Goal: Information Seeking & Learning: Learn about a topic

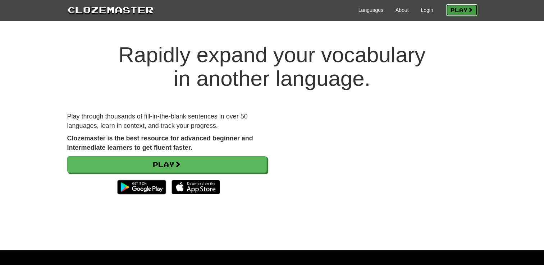
click at [458, 7] on link "Play" at bounding box center [462, 10] width 32 height 12
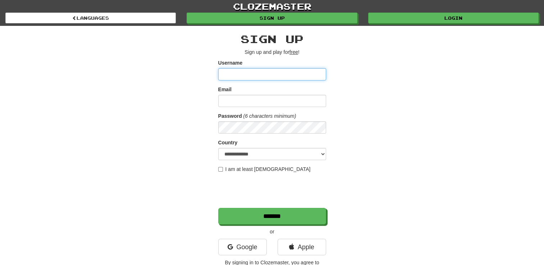
type input "**********"
click at [223, 170] on label "I am at least 16 years old" at bounding box center [264, 169] width 92 height 7
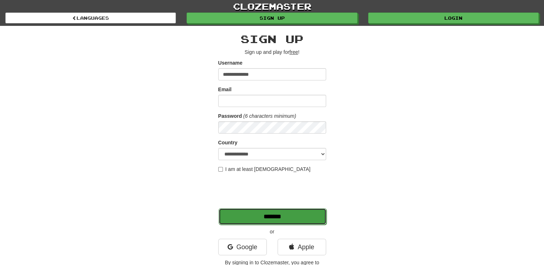
click at [257, 214] on input "*******" at bounding box center [272, 216] width 108 height 17
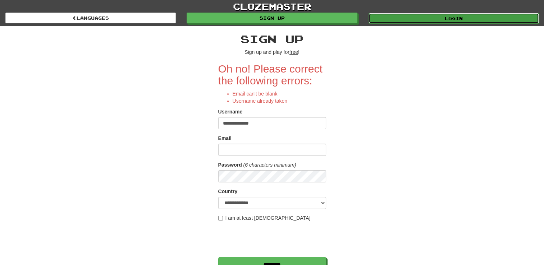
click at [442, 15] on link "Login" at bounding box center [453, 18] width 170 height 11
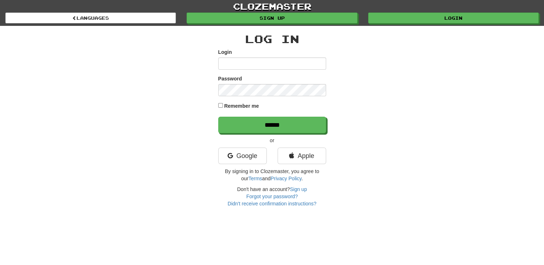
type input "**********"
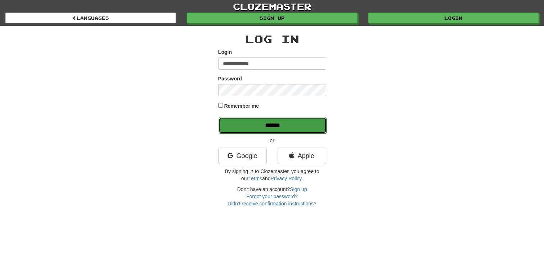
click at [243, 121] on input "******" at bounding box center [272, 125] width 108 height 17
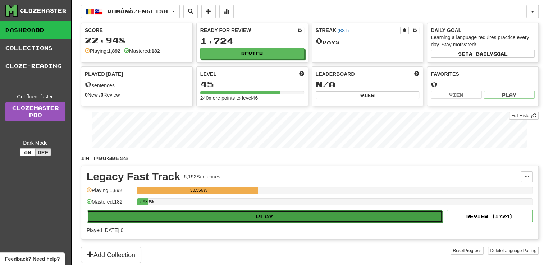
click at [268, 214] on button "Play" at bounding box center [264, 217] width 355 height 12
select select "**"
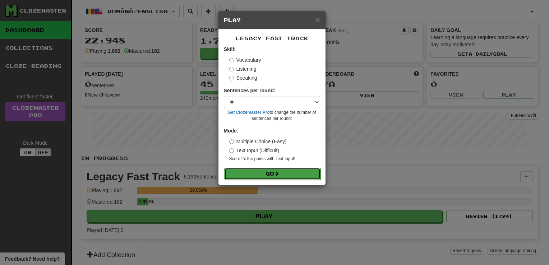
click at [266, 175] on button "Go" at bounding box center [272, 174] width 96 height 12
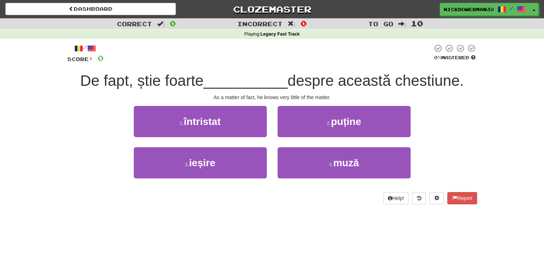
click at [356, 193] on div "Help! Report" at bounding box center [272, 198] width 410 height 12
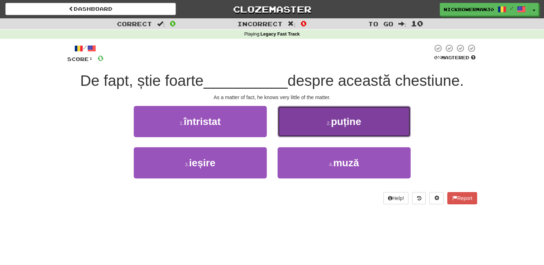
click at [295, 116] on button "2 . puține" at bounding box center [343, 121] width 133 height 31
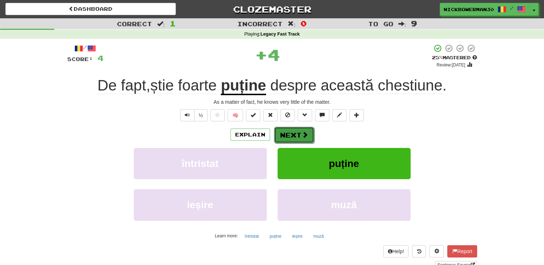
click at [278, 133] on button "Next" at bounding box center [294, 135] width 40 height 17
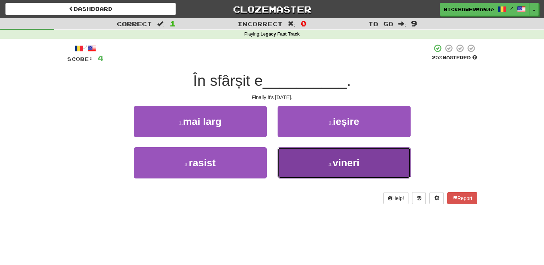
click at [287, 162] on button "4 . vineri" at bounding box center [343, 162] width 133 height 31
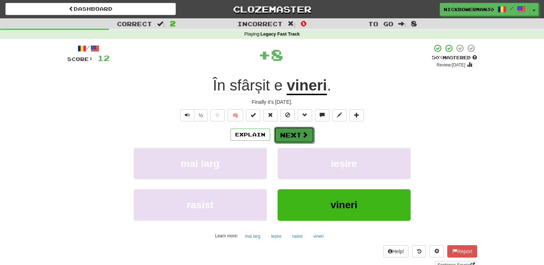
click at [285, 134] on button "Next" at bounding box center [294, 135] width 40 height 17
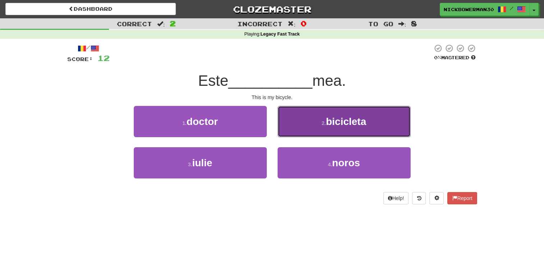
click at [299, 129] on button "2 . bicicleta" at bounding box center [343, 121] width 133 height 31
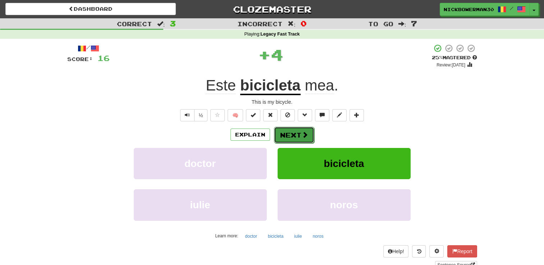
click at [289, 130] on button "Next" at bounding box center [294, 135] width 40 height 17
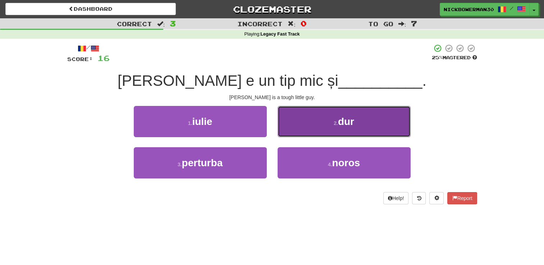
click at [297, 129] on button "2 . dur" at bounding box center [343, 121] width 133 height 31
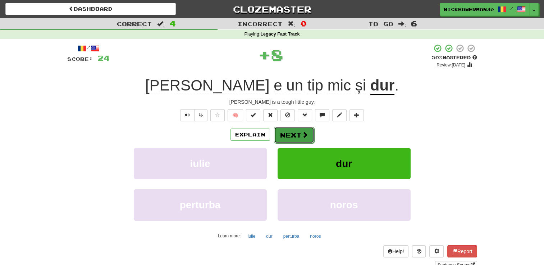
click at [286, 132] on button "Next" at bounding box center [294, 135] width 40 height 17
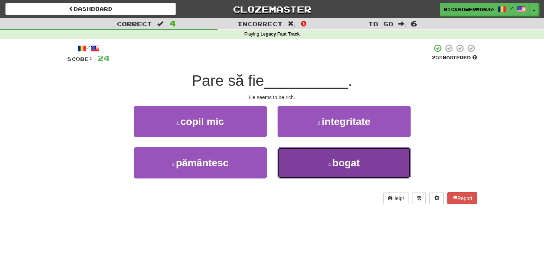
click at [304, 160] on button "4 . bogat" at bounding box center [343, 162] width 133 height 31
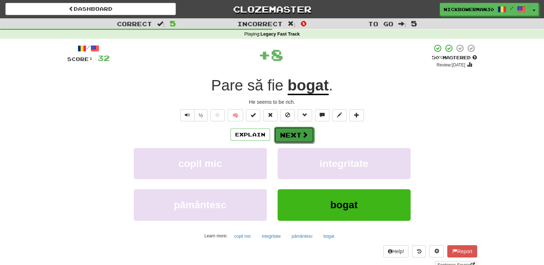
click at [286, 138] on button "Next" at bounding box center [294, 135] width 40 height 17
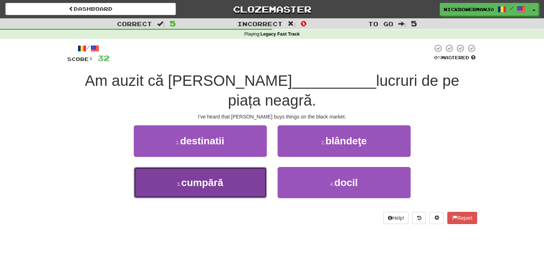
click at [236, 167] on button "3 . cumpără" at bounding box center [200, 182] width 133 height 31
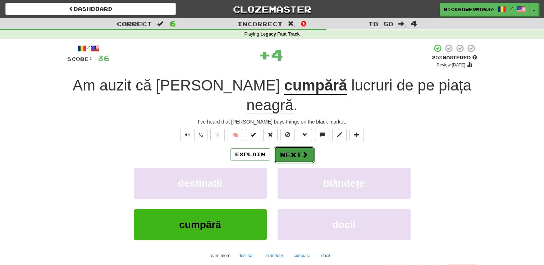
click at [293, 147] on button "Next" at bounding box center [294, 155] width 40 height 17
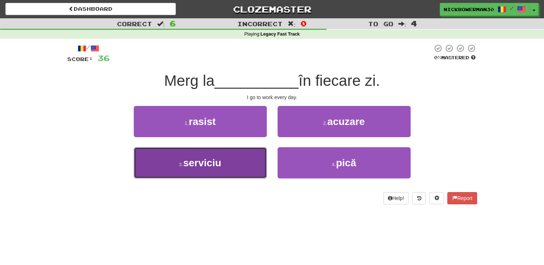
click at [240, 158] on button "3 . serviciu" at bounding box center [200, 162] width 133 height 31
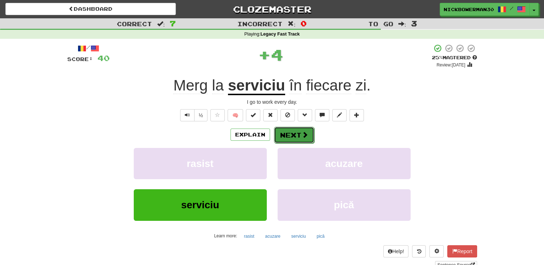
click at [290, 132] on button "Next" at bounding box center [294, 135] width 40 height 17
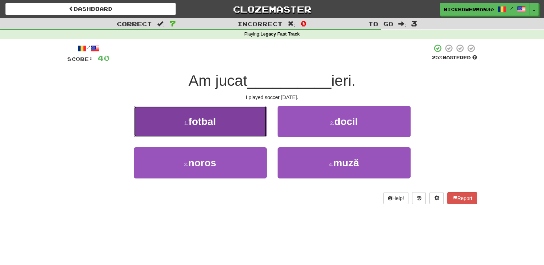
click at [246, 122] on button "1 . fotbal" at bounding box center [200, 121] width 133 height 31
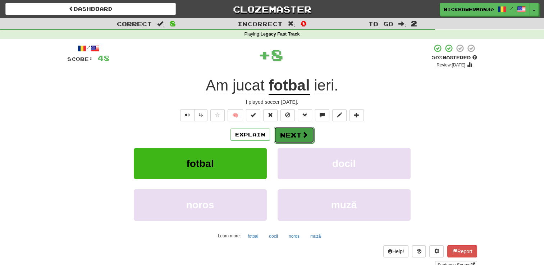
click at [286, 135] on button "Next" at bounding box center [294, 135] width 40 height 17
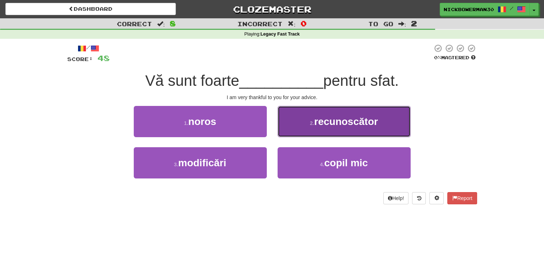
click at [286, 128] on button "2 . recunoscător" at bounding box center [343, 121] width 133 height 31
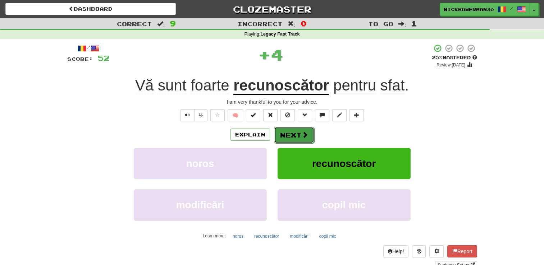
click at [287, 133] on button "Next" at bounding box center [294, 135] width 40 height 17
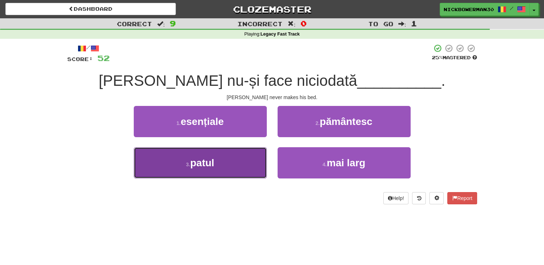
click at [254, 161] on button "3 . patul" at bounding box center [200, 162] width 133 height 31
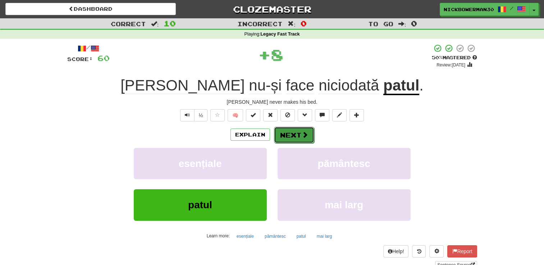
click at [283, 136] on button "Next" at bounding box center [294, 135] width 40 height 17
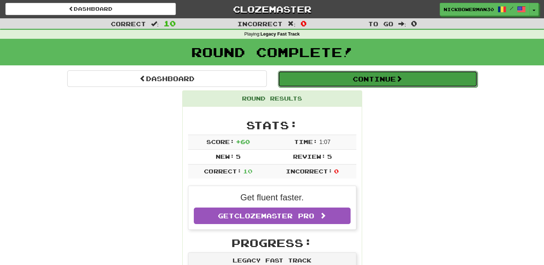
click at [312, 84] on button "Continue" at bounding box center [377, 79] width 199 height 17
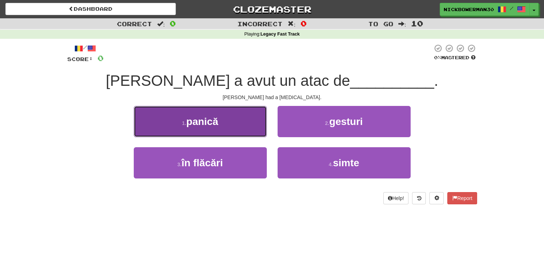
click at [259, 116] on button "1 . panică" at bounding box center [200, 121] width 133 height 31
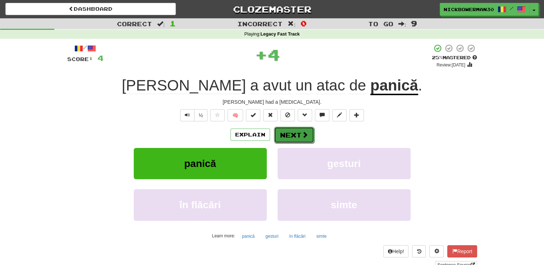
click at [286, 133] on button "Next" at bounding box center [294, 135] width 40 height 17
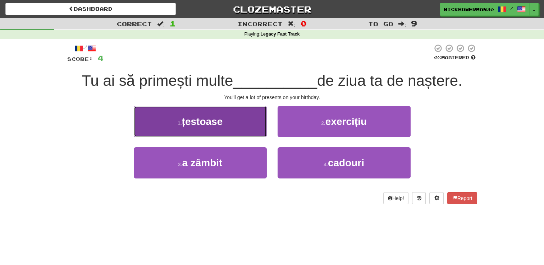
click at [244, 128] on button "1 . țestoase" at bounding box center [200, 121] width 133 height 31
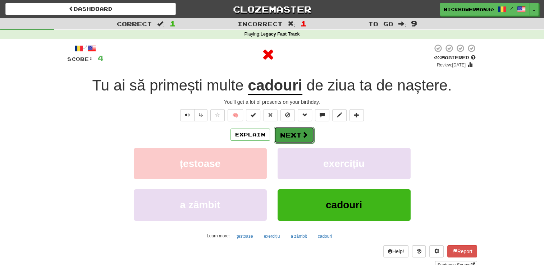
click at [290, 136] on button "Next" at bounding box center [294, 135] width 40 height 17
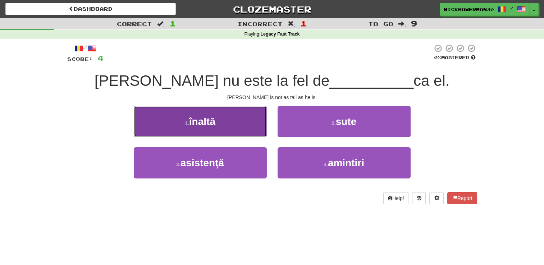
click at [242, 120] on button "1 . înaltă" at bounding box center [200, 121] width 133 height 31
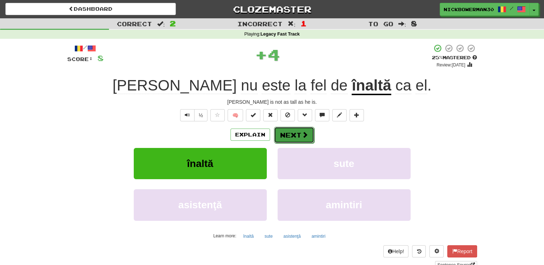
click at [285, 135] on button "Next" at bounding box center [294, 135] width 40 height 17
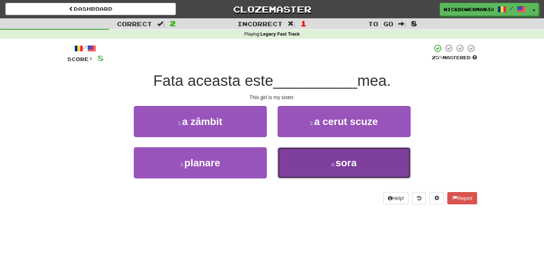
click at [309, 162] on button "4 . sora" at bounding box center [343, 162] width 133 height 31
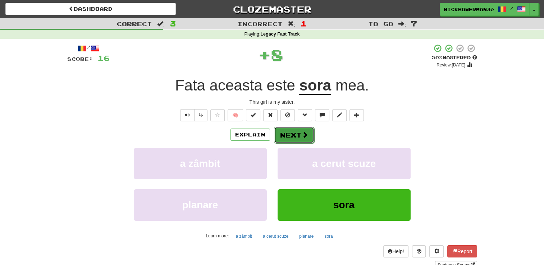
click at [283, 133] on button "Next" at bounding box center [294, 135] width 40 height 17
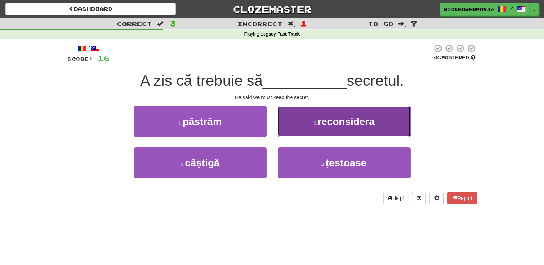
click at [287, 126] on button "2 . reconsidera" at bounding box center [343, 121] width 133 height 31
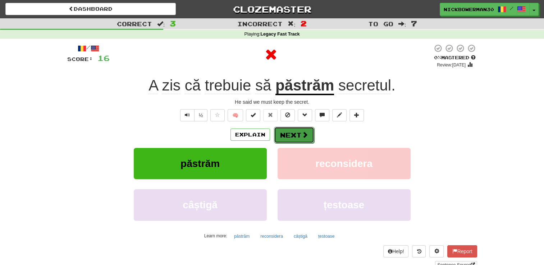
click at [283, 132] on button "Next" at bounding box center [294, 135] width 40 height 17
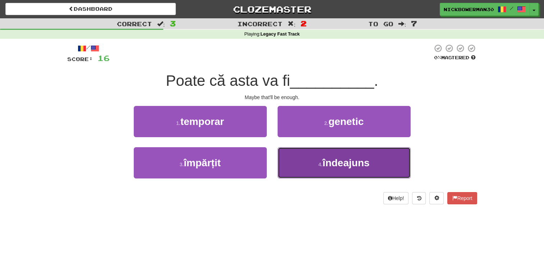
click at [300, 166] on button "4 . îndeajuns" at bounding box center [343, 162] width 133 height 31
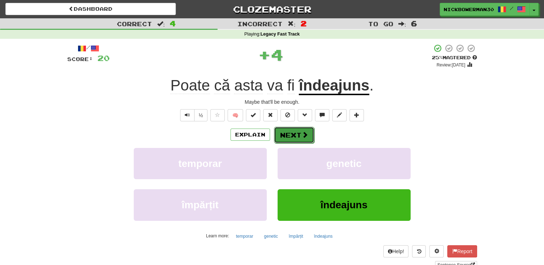
click at [285, 136] on button "Next" at bounding box center [294, 135] width 40 height 17
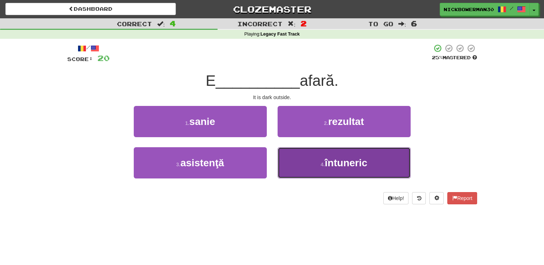
click at [293, 159] on button "4 . întuneric" at bounding box center [343, 162] width 133 height 31
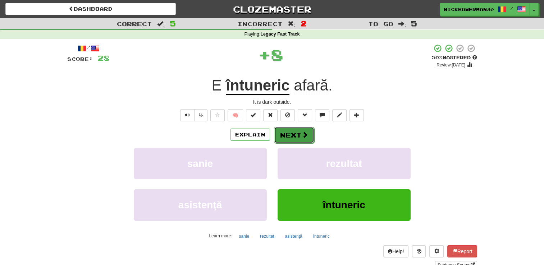
click at [285, 133] on button "Next" at bounding box center [294, 135] width 40 height 17
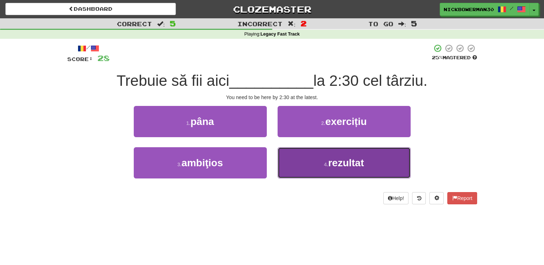
click at [299, 163] on button "4 . rezultat" at bounding box center [343, 162] width 133 height 31
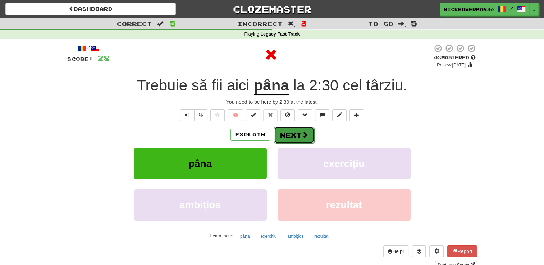
click at [287, 139] on button "Next" at bounding box center [294, 135] width 40 height 17
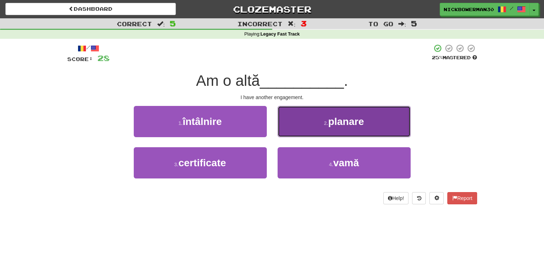
click at [288, 130] on button "2 . planare" at bounding box center [343, 121] width 133 height 31
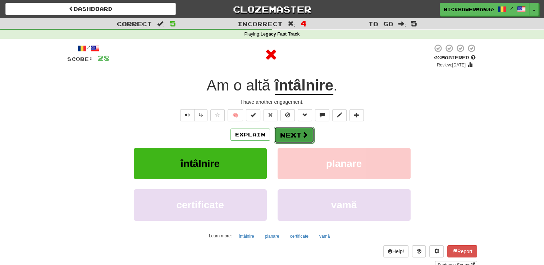
click at [280, 134] on button "Next" at bounding box center [294, 135] width 40 height 17
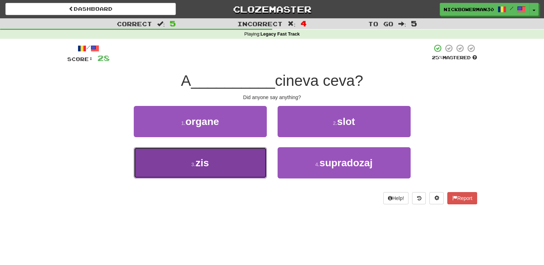
click at [256, 158] on button "3 . zis" at bounding box center [200, 162] width 133 height 31
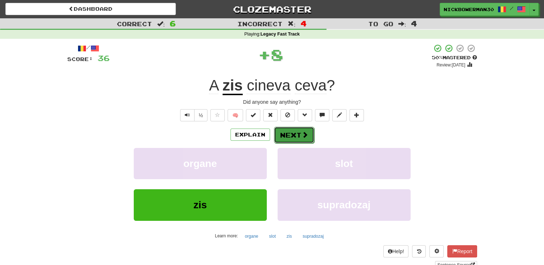
click at [283, 139] on button "Next" at bounding box center [294, 135] width 40 height 17
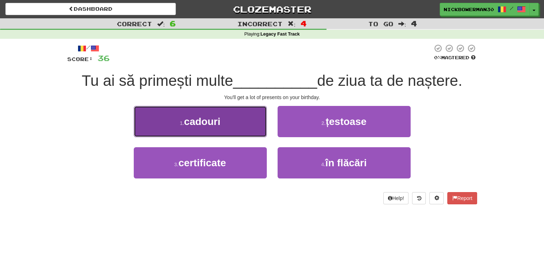
click at [247, 127] on button "1 . cadouri" at bounding box center [200, 121] width 133 height 31
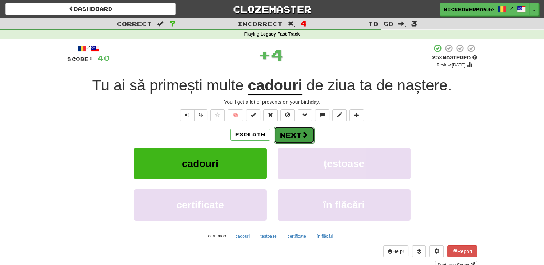
click at [285, 137] on button "Next" at bounding box center [294, 135] width 40 height 17
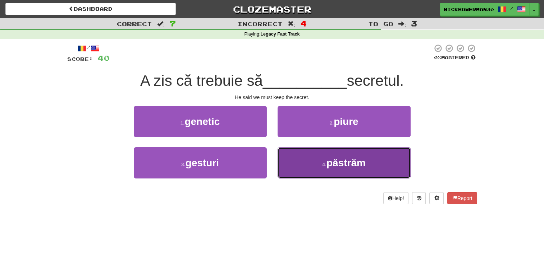
click at [285, 156] on button "4 . păstrăm" at bounding box center [343, 162] width 133 height 31
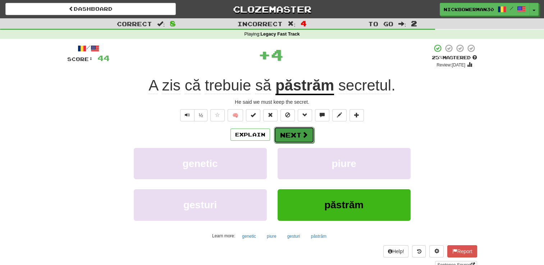
click at [279, 135] on button "Next" at bounding box center [294, 135] width 40 height 17
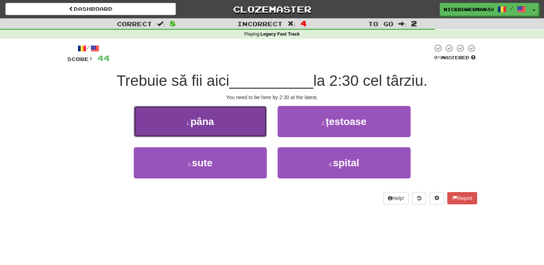
click at [244, 121] on button "1 . pâna" at bounding box center [200, 121] width 133 height 31
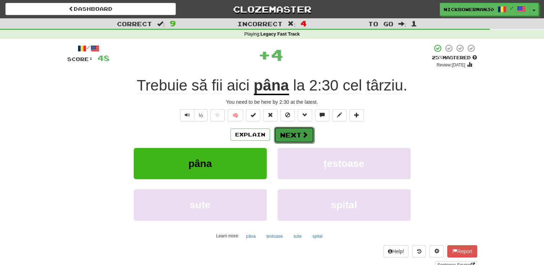
click at [282, 135] on button "Next" at bounding box center [294, 135] width 40 height 17
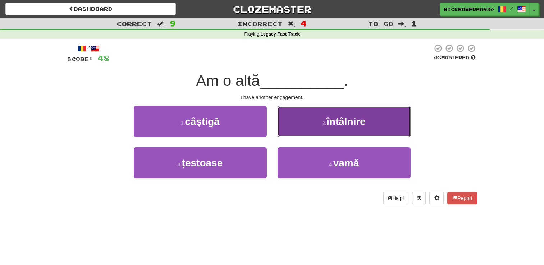
click at [296, 126] on button "2 . întâlnire" at bounding box center [343, 121] width 133 height 31
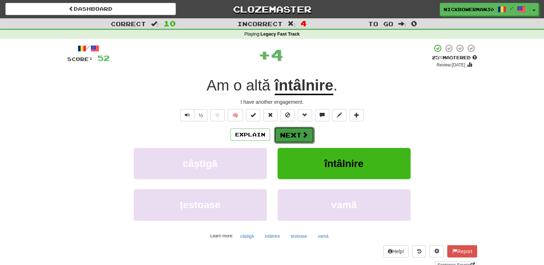
click at [284, 136] on button "Next" at bounding box center [294, 135] width 40 height 17
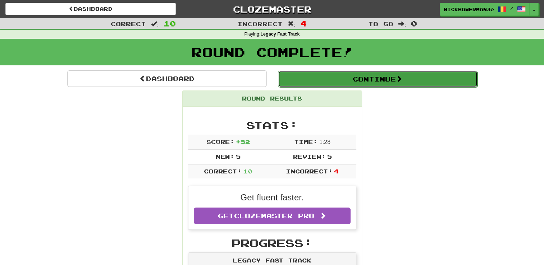
click at [319, 81] on button "Continue" at bounding box center [377, 79] width 199 height 17
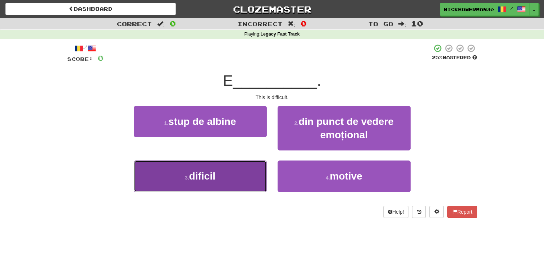
click at [250, 173] on button "3 . dificil" at bounding box center [200, 176] width 133 height 31
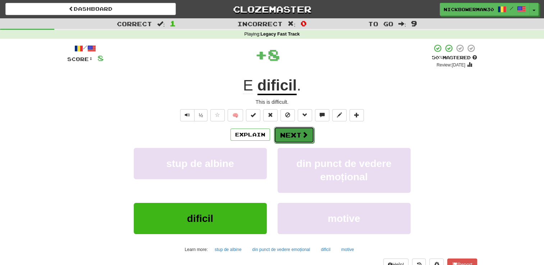
click at [277, 138] on button "Next" at bounding box center [294, 135] width 40 height 17
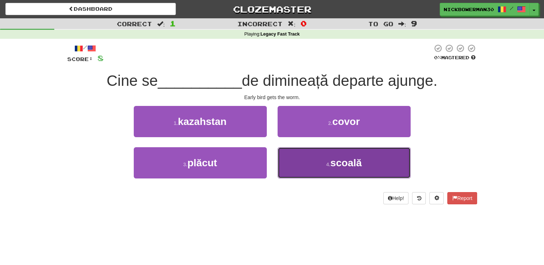
click at [305, 159] on button "4 . scoală" at bounding box center [343, 162] width 133 height 31
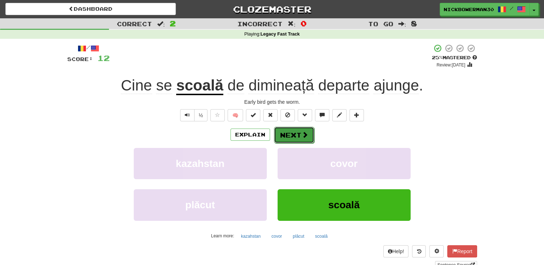
click at [292, 140] on button "Next" at bounding box center [294, 135] width 40 height 17
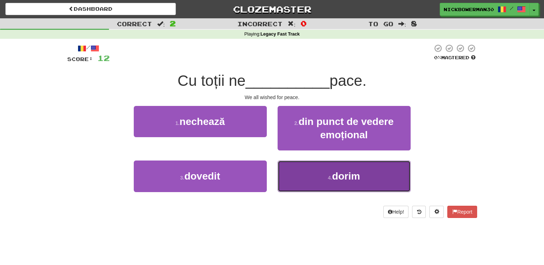
click at [297, 176] on button "4 . dorim" at bounding box center [343, 176] width 133 height 31
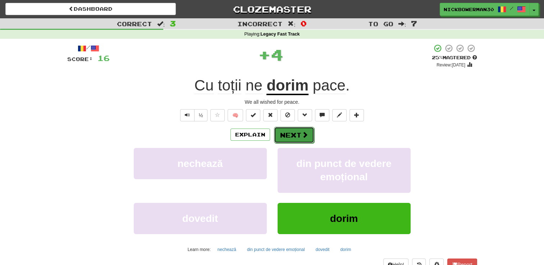
click at [281, 138] on button "Next" at bounding box center [294, 135] width 40 height 17
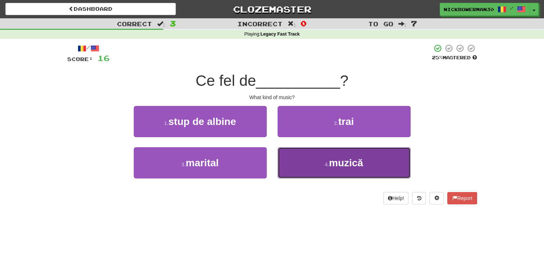
click at [302, 165] on button "4 . muzică" at bounding box center [343, 162] width 133 height 31
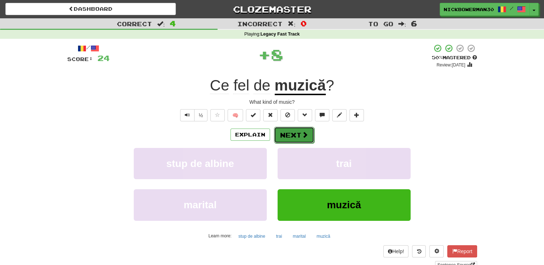
click at [290, 136] on button "Next" at bounding box center [294, 135] width 40 height 17
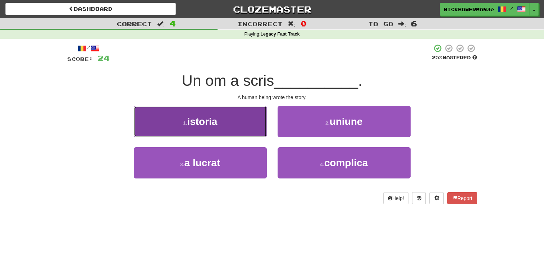
click at [236, 125] on button "1 . istoria" at bounding box center [200, 121] width 133 height 31
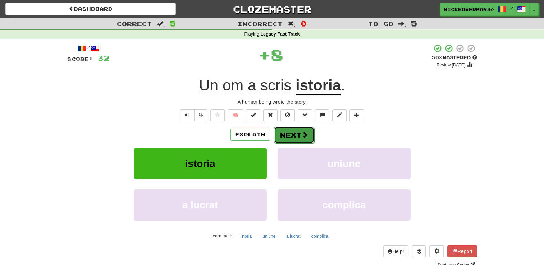
click at [282, 130] on button "Next" at bounding box center [294, 135] width 40 height 17
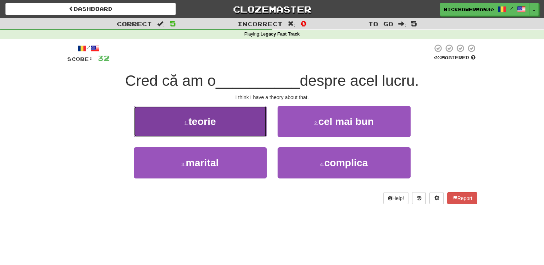
click at [245, 118] on button "1 . teorie" at bounding box center [200, 121] width 133 height 31
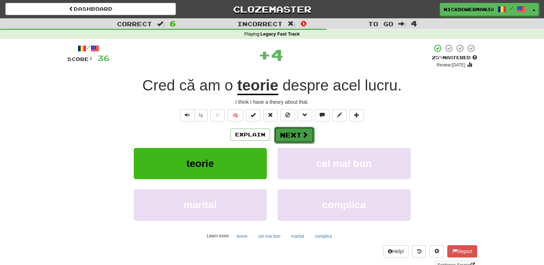
click at [286, 127] on button "Next" at bounding box center [294, 135] width 40 height 17
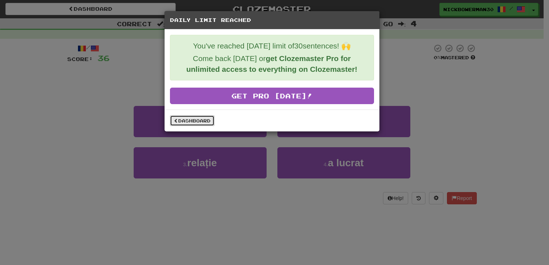
click at [206, 117] on link "Dashboard" at bounding box center [192, 120] width 45 height 11
